Goal: Find specific page/section: Find specific page/section

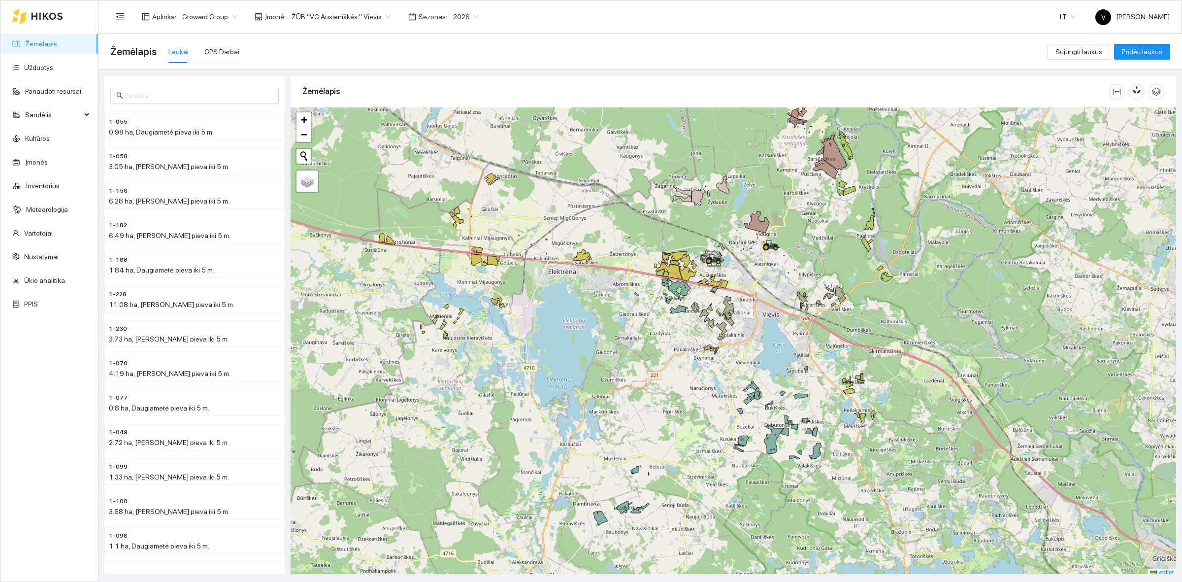
scroll to position [3, 0]
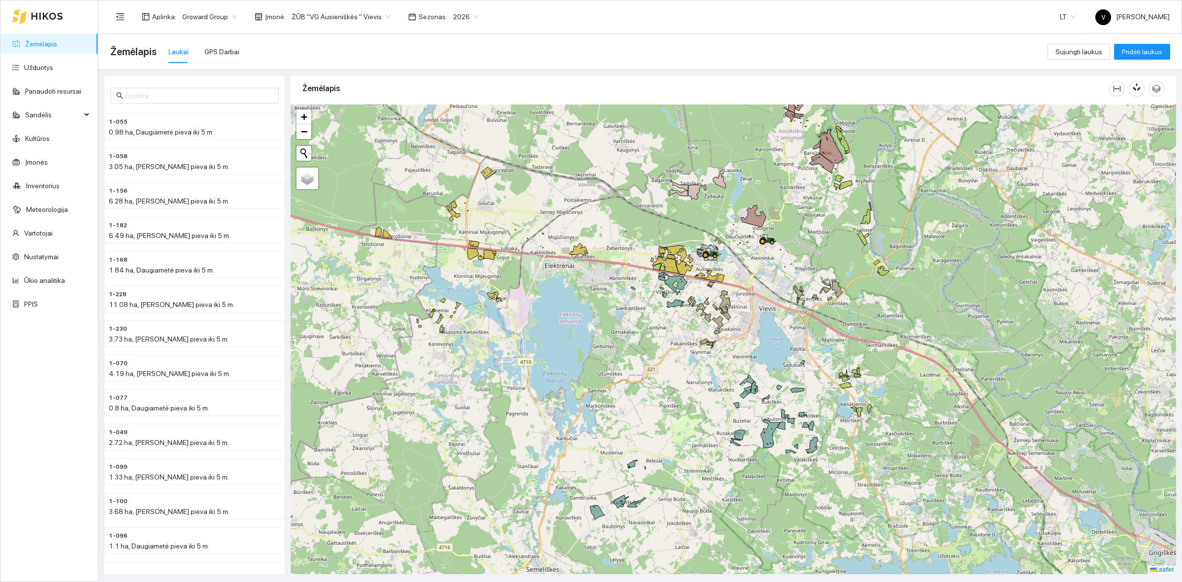
drag, startPoint x: 711, startPoint y: 342, endPoint x: 643, endPoint y: 313, distance: 74.1
click at [706, 342] on icon at bounding box center [709, 343] width 7 height 3
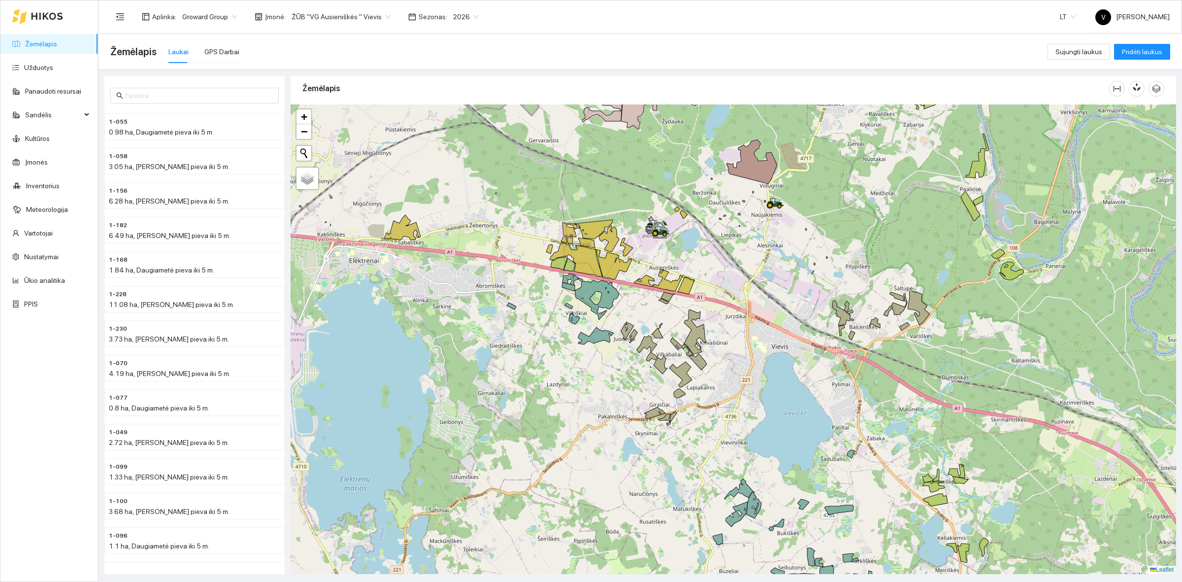
drag, startPoint x: 761, startPoint y: 244, endPoint x: 689, endPoint y: 301, distance: 91.8
click at [693, 318] on div at bounding box center [733, 338] width 885 height 469
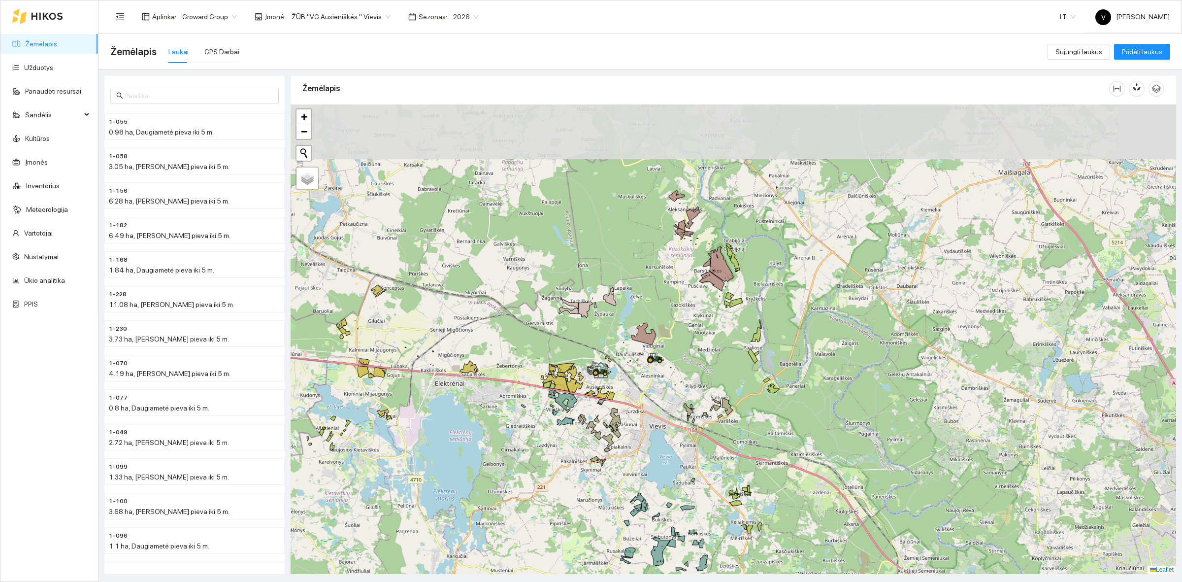
drag, startPoint x: 754, startPoint y: 244, endPoint x: 699, endPoint y: 324, distance: 96.3
click at [699, 324] on div at bounding box center [733, 338] width 885 height 469
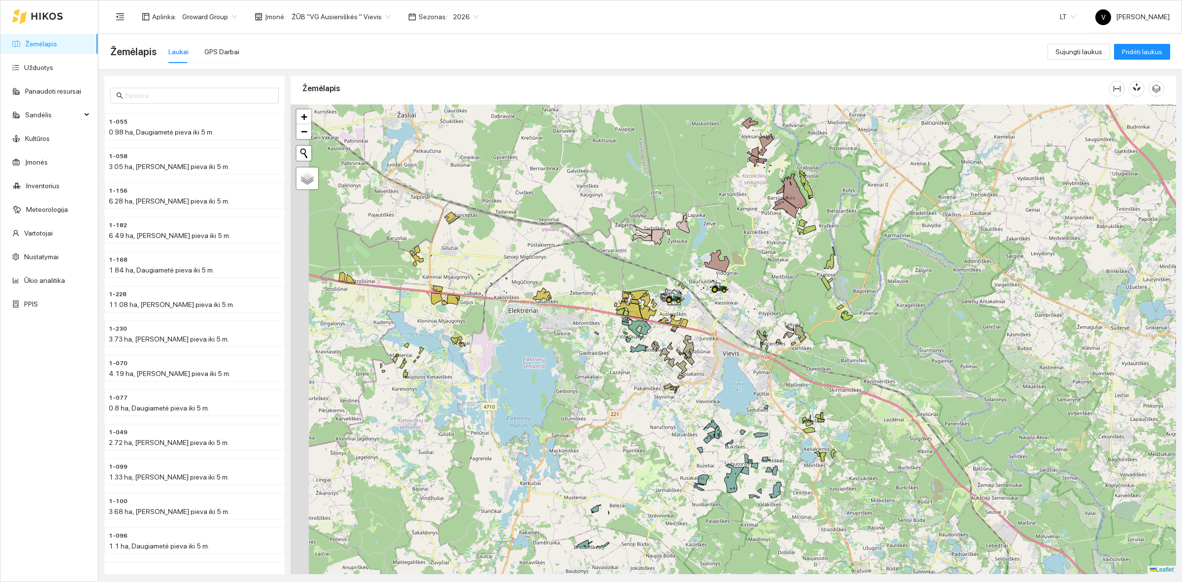
drag, startPoint x: 663, startPoint y: 397, endPoint x: 738, endPoint y: 323, distance: 104.8
click at [738, 323] on div at bounding box center [733, 338] width 885 height 469
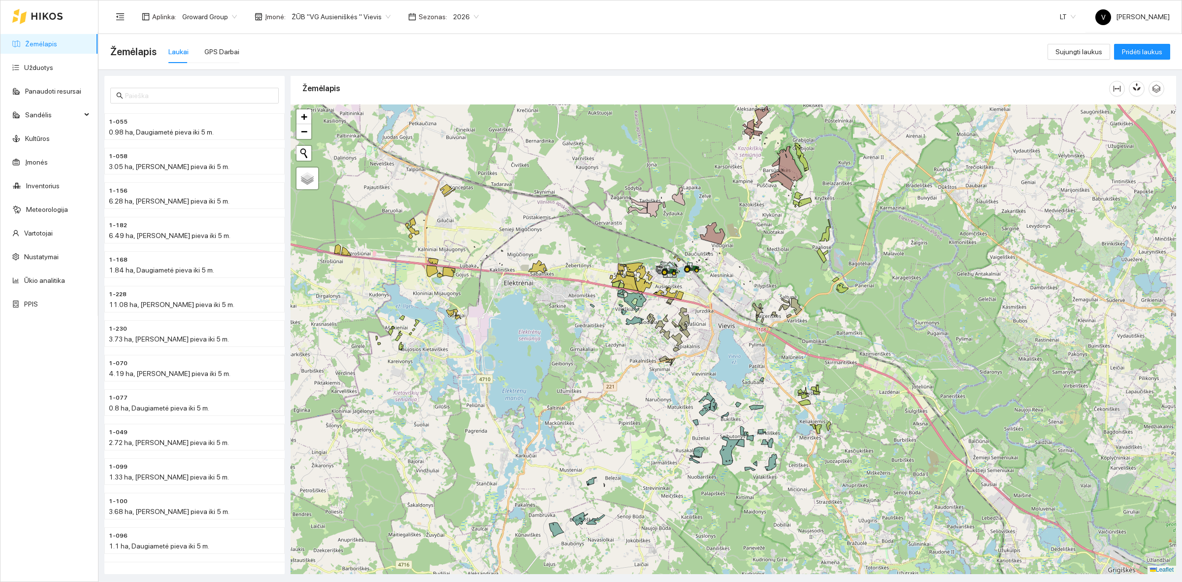
drag, startPoint x: 646, startPoint y: 392, endPoint x: 634, endPoint y: 394, distance: 12.4
click at [634, 394] on div at bounding box center [733, 338] width 885 height 469
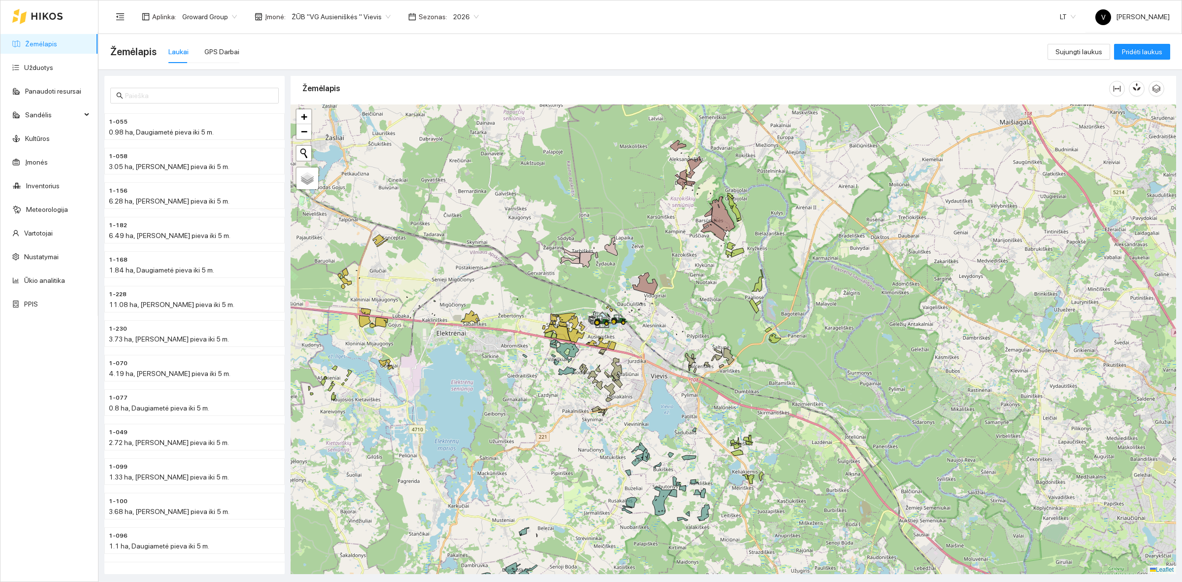
drag, startPoint x: 772, startPoint y: 295, endPoint x: 705, endPoint y: 346, distance: 84.1
click at [705, 346] on div at bounding box center [733, 338] width 885 height 469
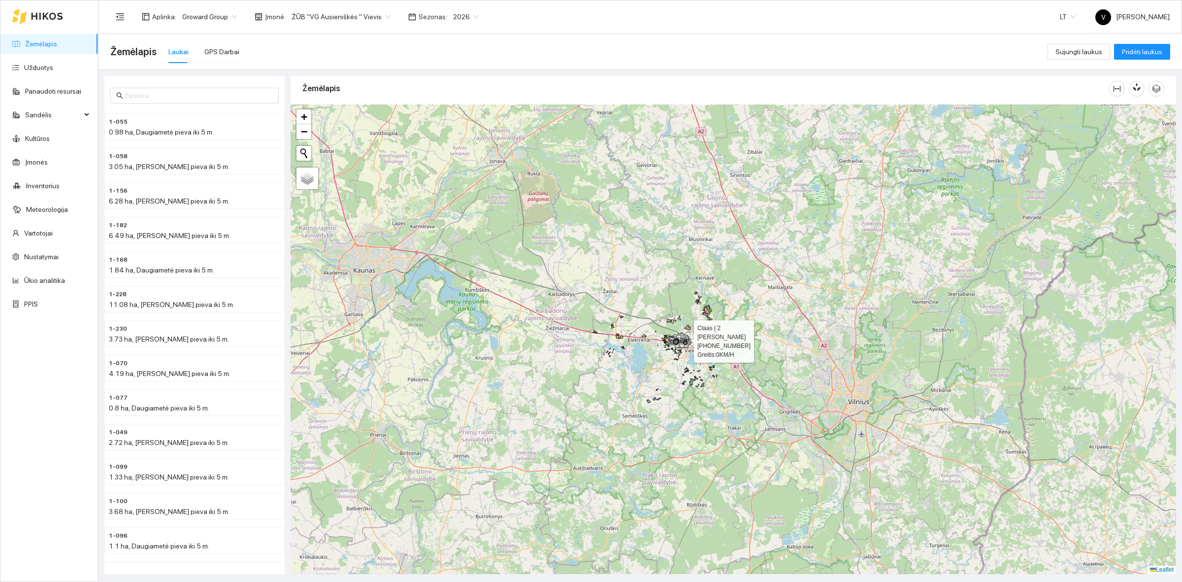
drag, startPoint x: 676, startPoint y: 354, endPoint x: 720, endPoint y: 429, distance: 87.4
click at [678, 357] on div at bounding box center [675, 344] width 6 height 25
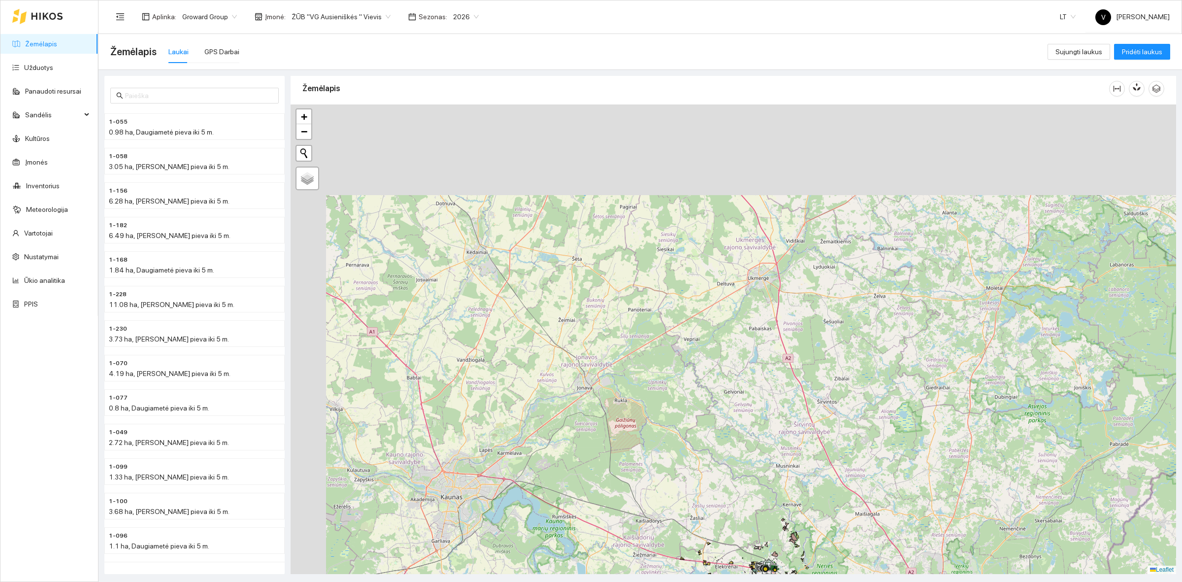
drag, startPoint x: 636, startPoint y: 220, endPoint x: 675, endPoint y: 359, distance: 143.9
click at [692, 395] on div at bounding box center [733, 338] width 885 height 469
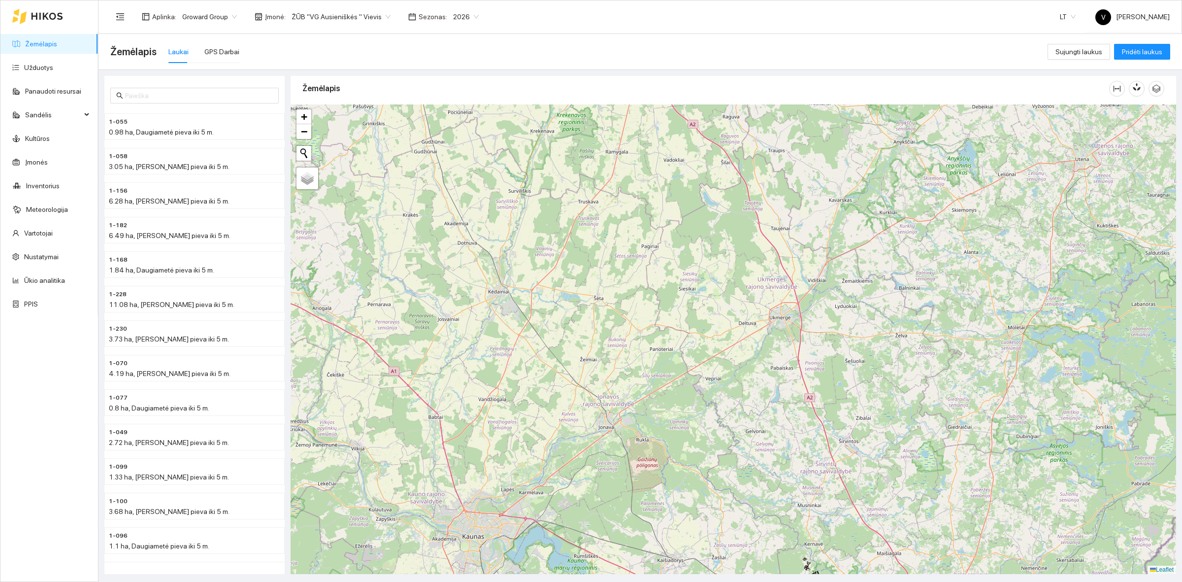
click at [330, 17] on span "ŽŪB "VG Ausieniškės " Vievis" at bounding box center [341, 16] width 99 height 15
click at [361, 51] on div "UAB "Zujų paukštynas" Ukmerge" at bounding box center [338, 51] width 101 height 11
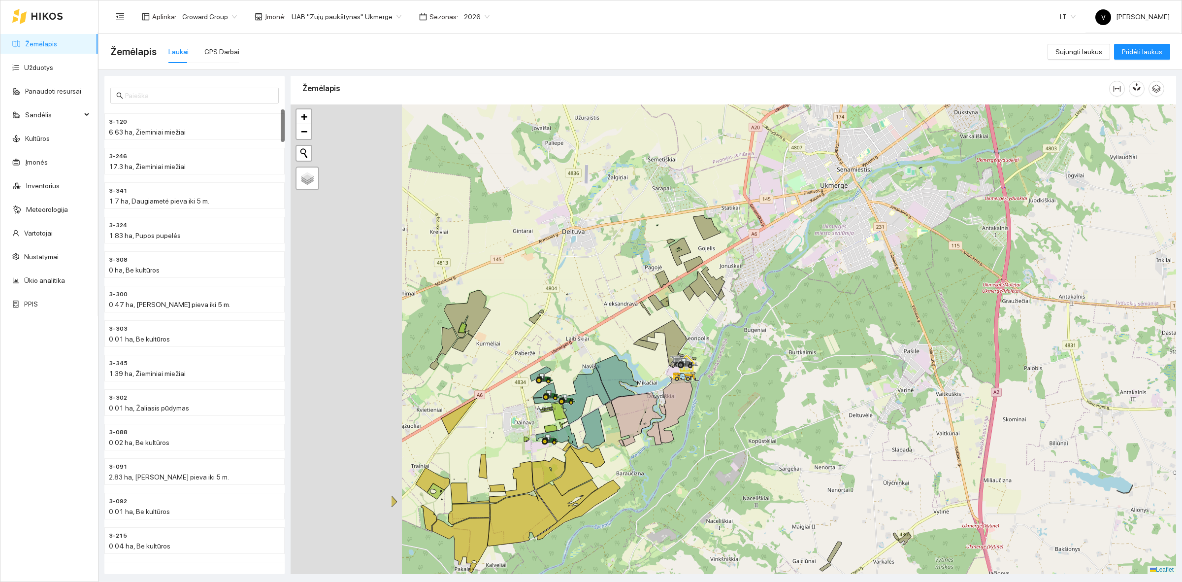
drag, startPoint x: 557, startPoint y: 307, endPoint x: 758, endPoint y: 261, distance: 206.6
click at [758, 264] on div at bounding box center [733, 338] width 885 height 469
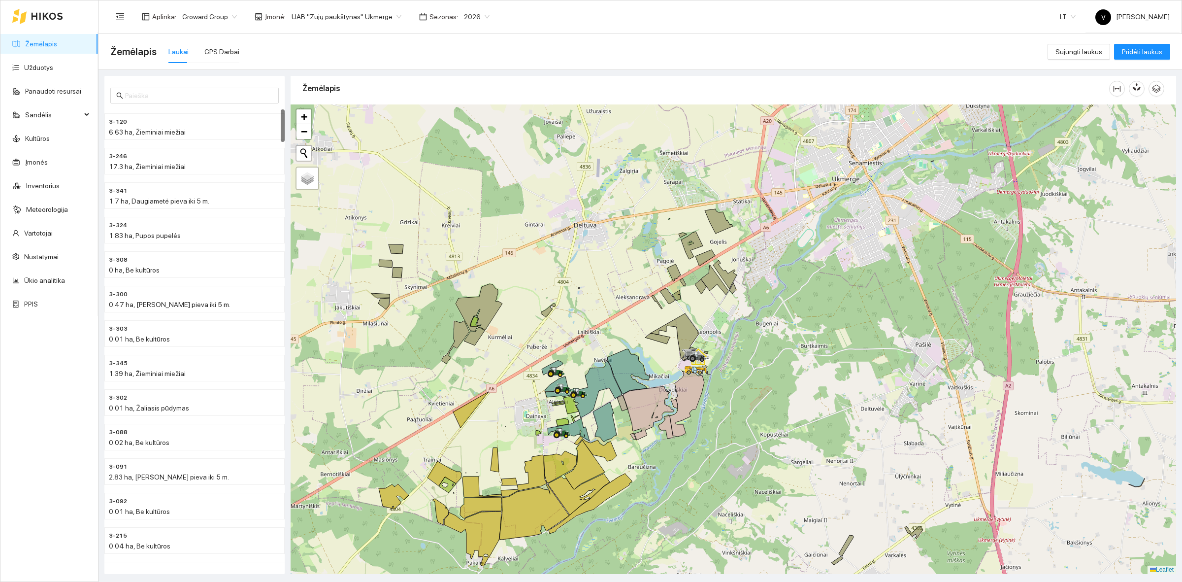
drag, startPoint x: 498, startPoint y: 354, endPoint x: 571, endPoint y: 318, distance: 81.5
click at [571, 318] on div at bounding box center [733, 338] width 885 height 469
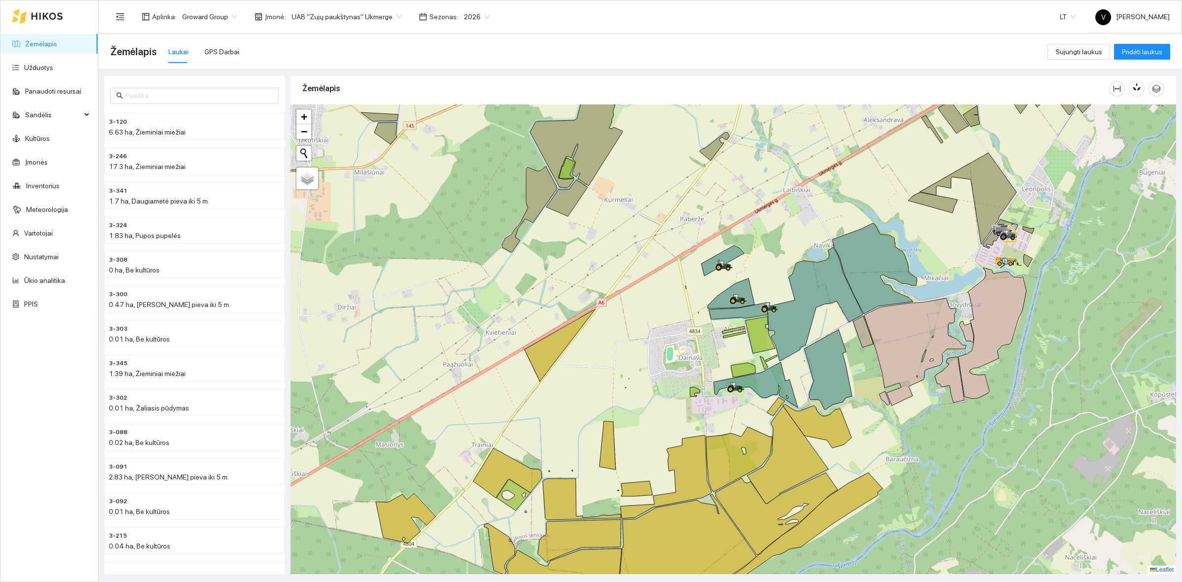
drag, startPoint x: 538, startPoint y: 310, endPoint x: 569, endPoint y: 247, distance: 70.7
click at [568, 249] on div at bounding box center [733, 338] width 885 height 469
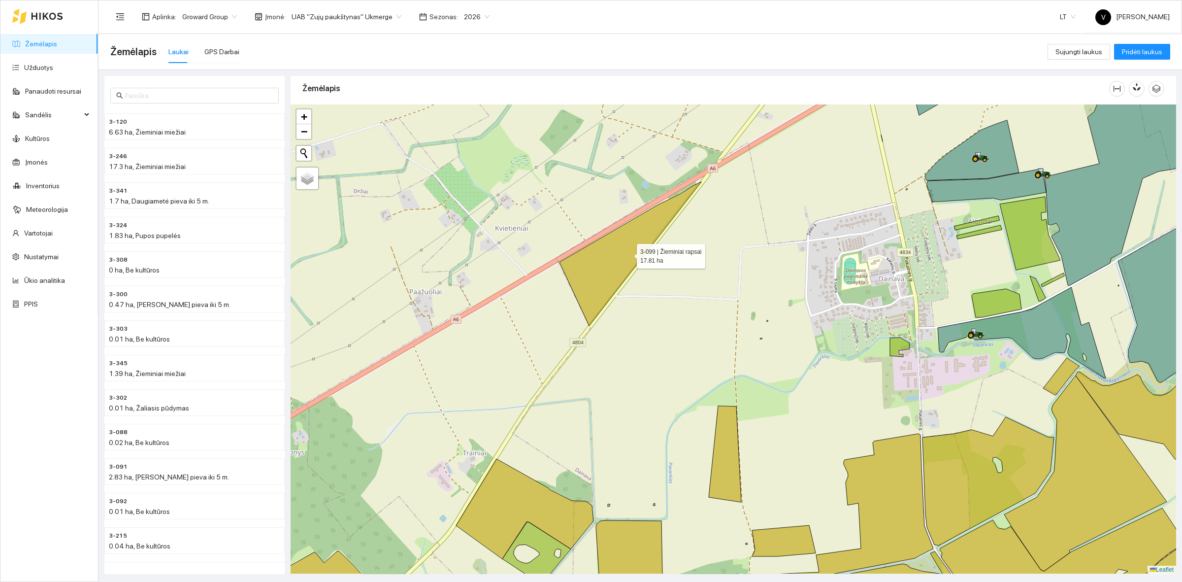
drag, startPoint x: 590, startPoint y: 301, endPoint x: 628, endPoint y: 254, distance: 60.6
click at [628, 254] on icon at bounding box center [630, 254] width 142 height 144
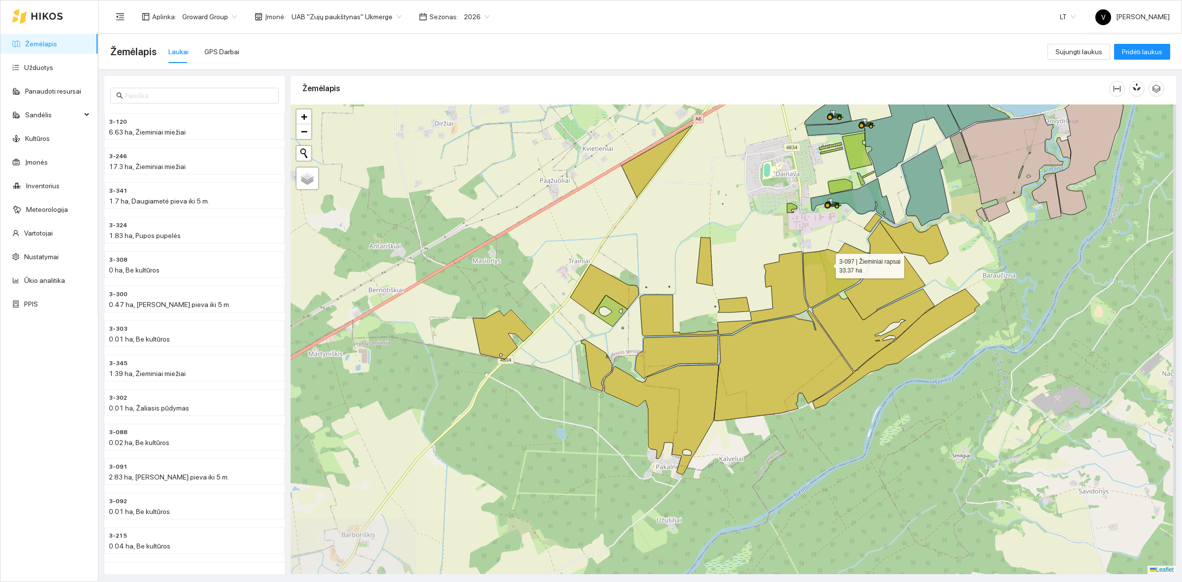
drag, startPoint x: 868, startPoint y: 296, endPoint x: 804, endPoint y: 243, distance: 83.2
click at [806, 243] on icon at bounding box center [836, 275] width 66 height 65
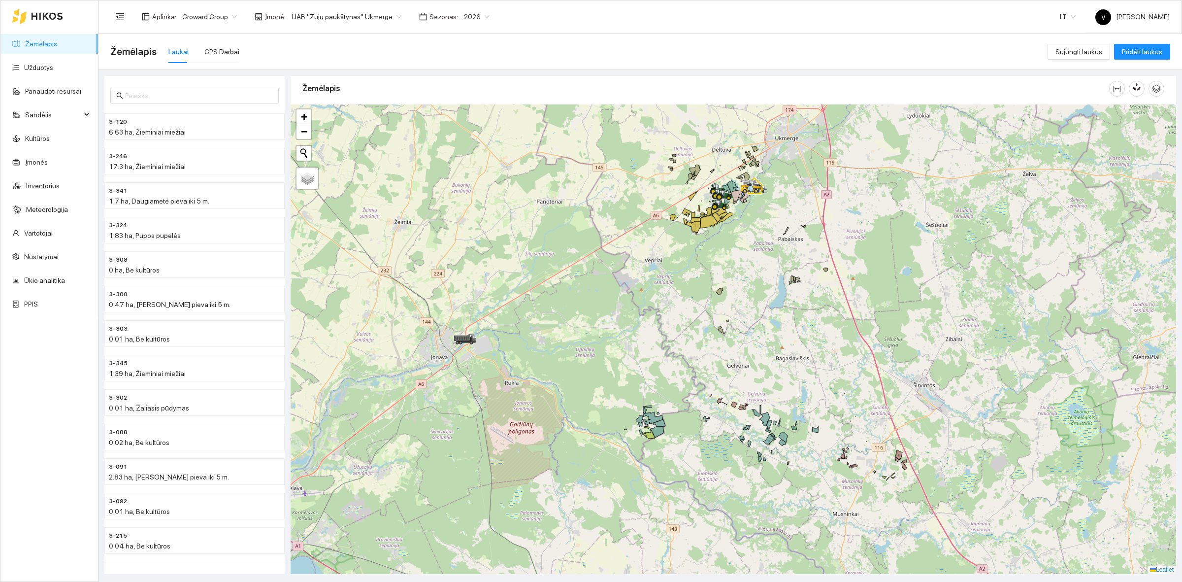
drag, startPoint x: 955, startPoint y: 346, endPoint x: 926, endPoint y: 323, distance: 37.1
click at [926, 324] on div at bounding box center [733, 338] width 885 height 469
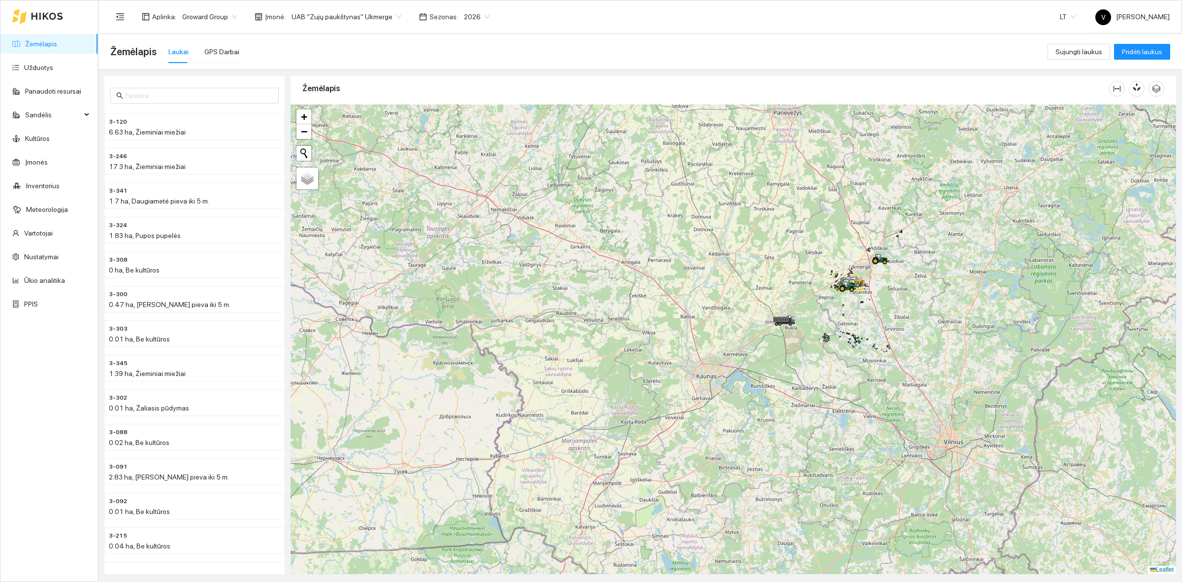
drag, startPoint x: 891, startPoint y: 420, endPoint x: 816, endPoint y: 399, distance: 78.7
click at [818, 400] on div at bounding box center [733, 338] width 885 height 469
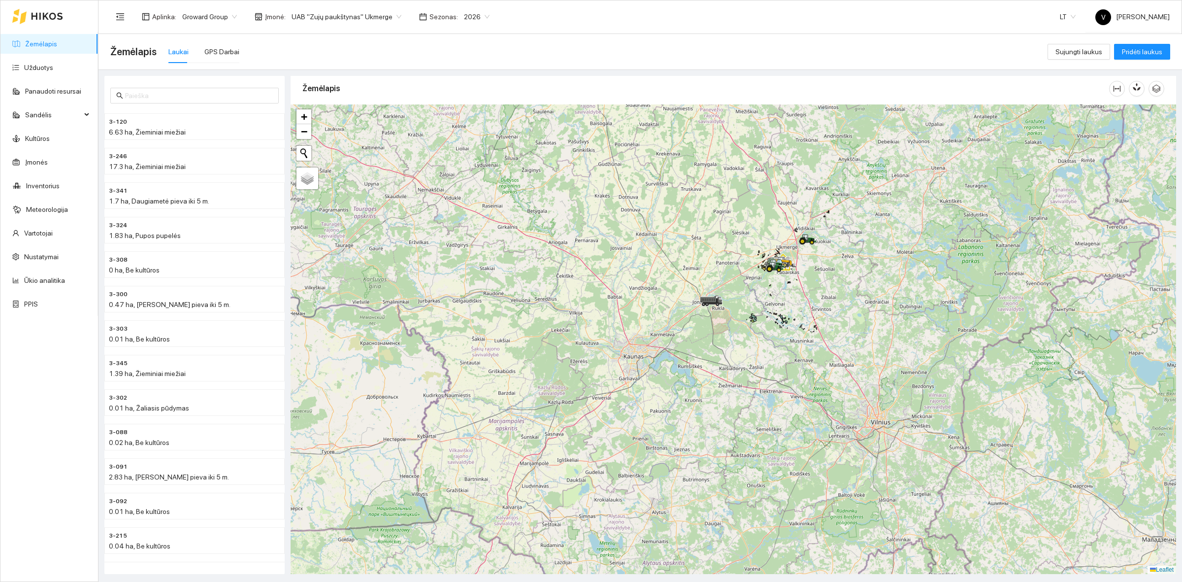
click at [364, 22] on span "UAB "Zujų paukštynas" Ukmerge" at bounding box center [347, 16] width 110 height 15
click at [361, 80] on div "ŽŪB "VG Ausieniškės" Jonava" at bounding box center [341, 82] width 107 height 11
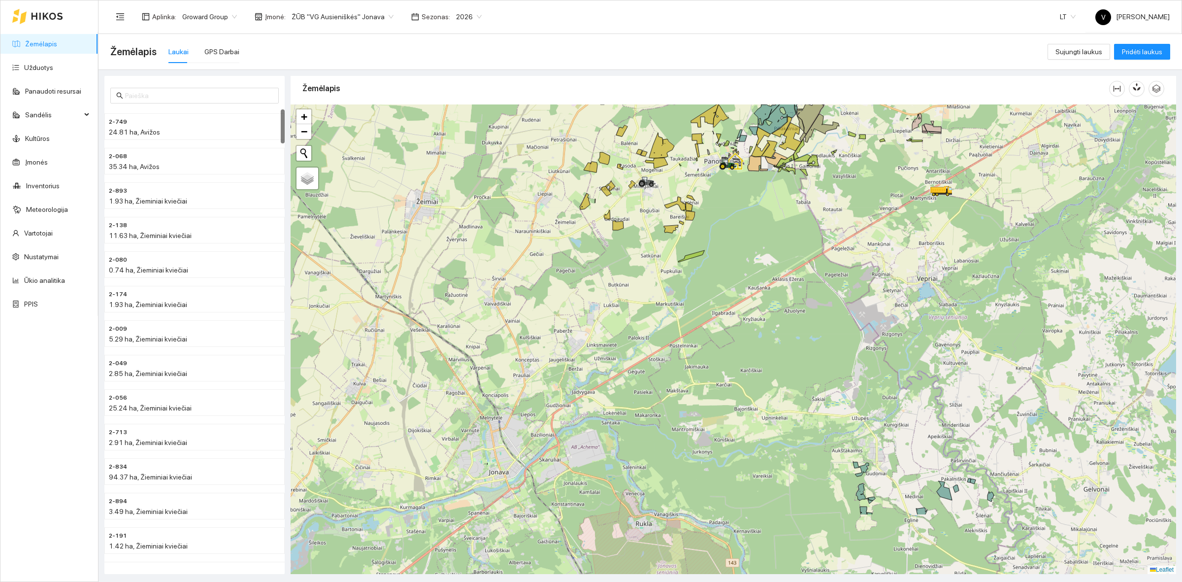
drag, startPoint x: 782, startPoint y: 427, endPoint x: 760, endPoint y: 223, distance: 205.5
click at [756, 215] on div at bounding box center [733, 338] width 885 height 469
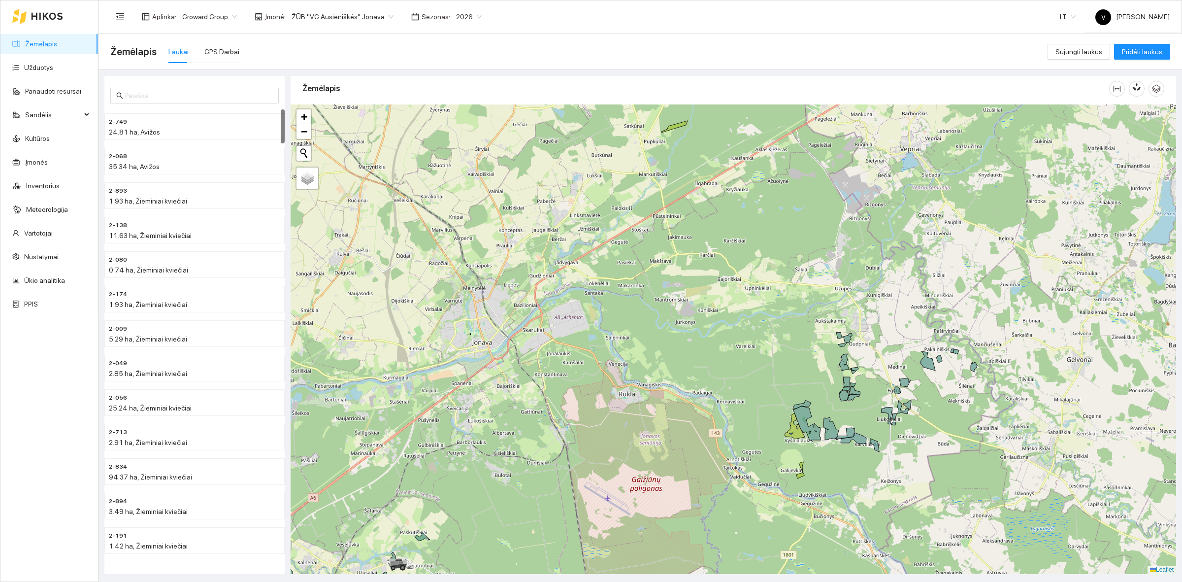
drag, startPoint x: 730, startPoint y: 410, endPoint x: 774, endPoint y: 237, distance: 178.2
click at [774, 243] on div at bounding box center [733, 338] width 885 height 469
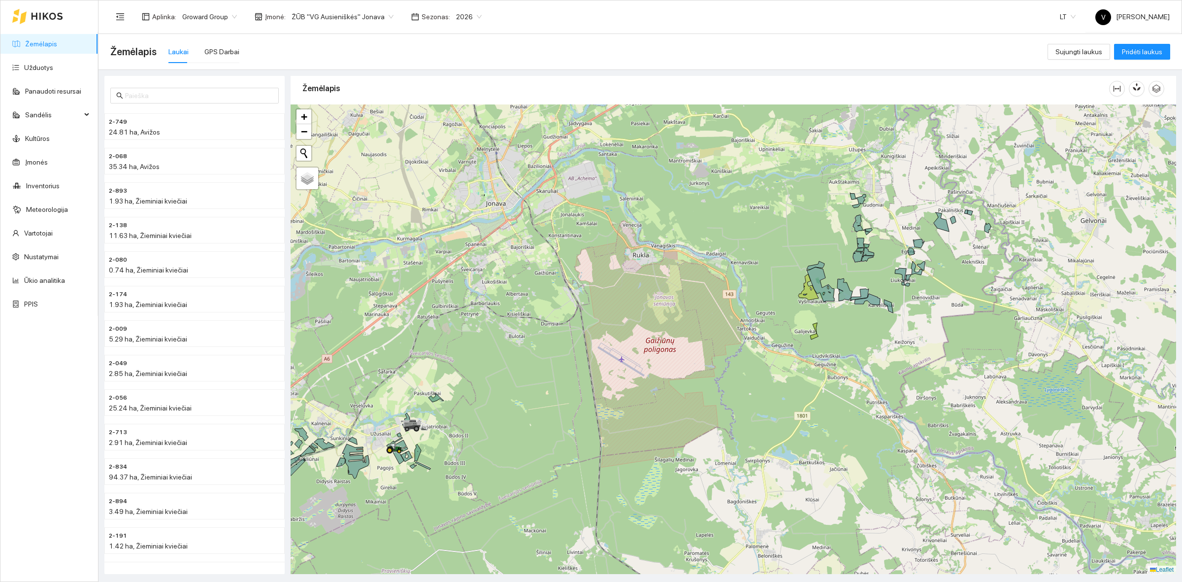
drag, startPoint x: 885, startPoint y: 284, endPoint x: 818, endPoint y: 300, distance: 69.0
click at [848, 328] on div at bounding box center [733, 338] width 885 height 469
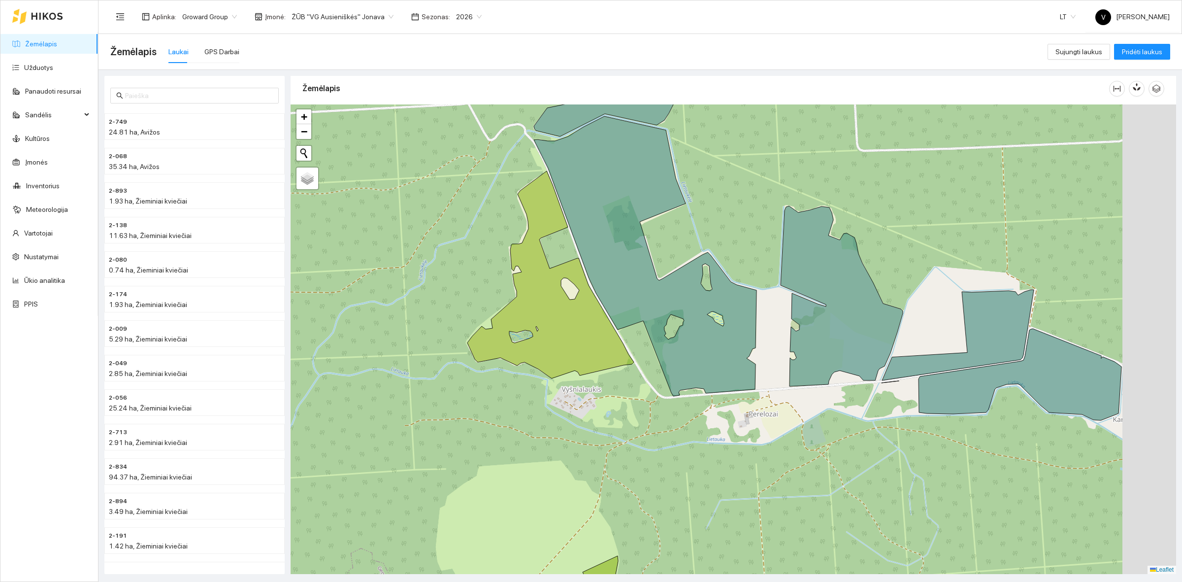
drag, startPoint x: 962, startPoint y: 370, endPoint x: 710, endPoint y: 321, distance: 256.5
click at [882, 321] on icon at bounding box center [958, 336] width 152 height 93
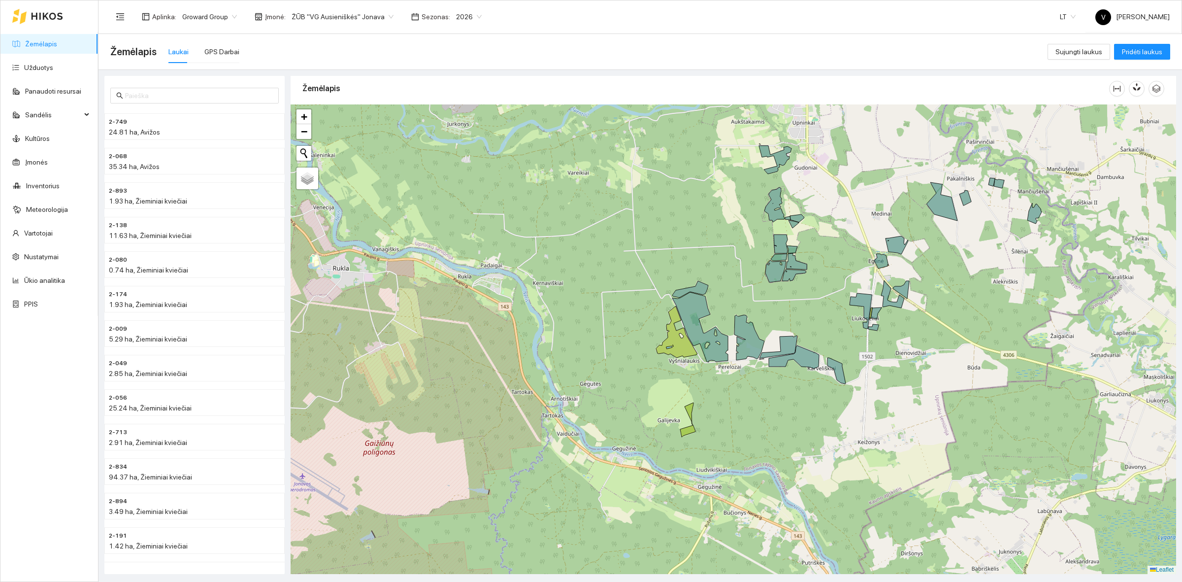
drag, startPoint x: 926, startPoint y: 312, endPoint x: 909, endPoint y: 353, distance: 44.6
click at [909, 353] on div at bounding box center [733, 338] width 885 height 469
